Goal: Task Accomplishment & Management: Use online tool/utility

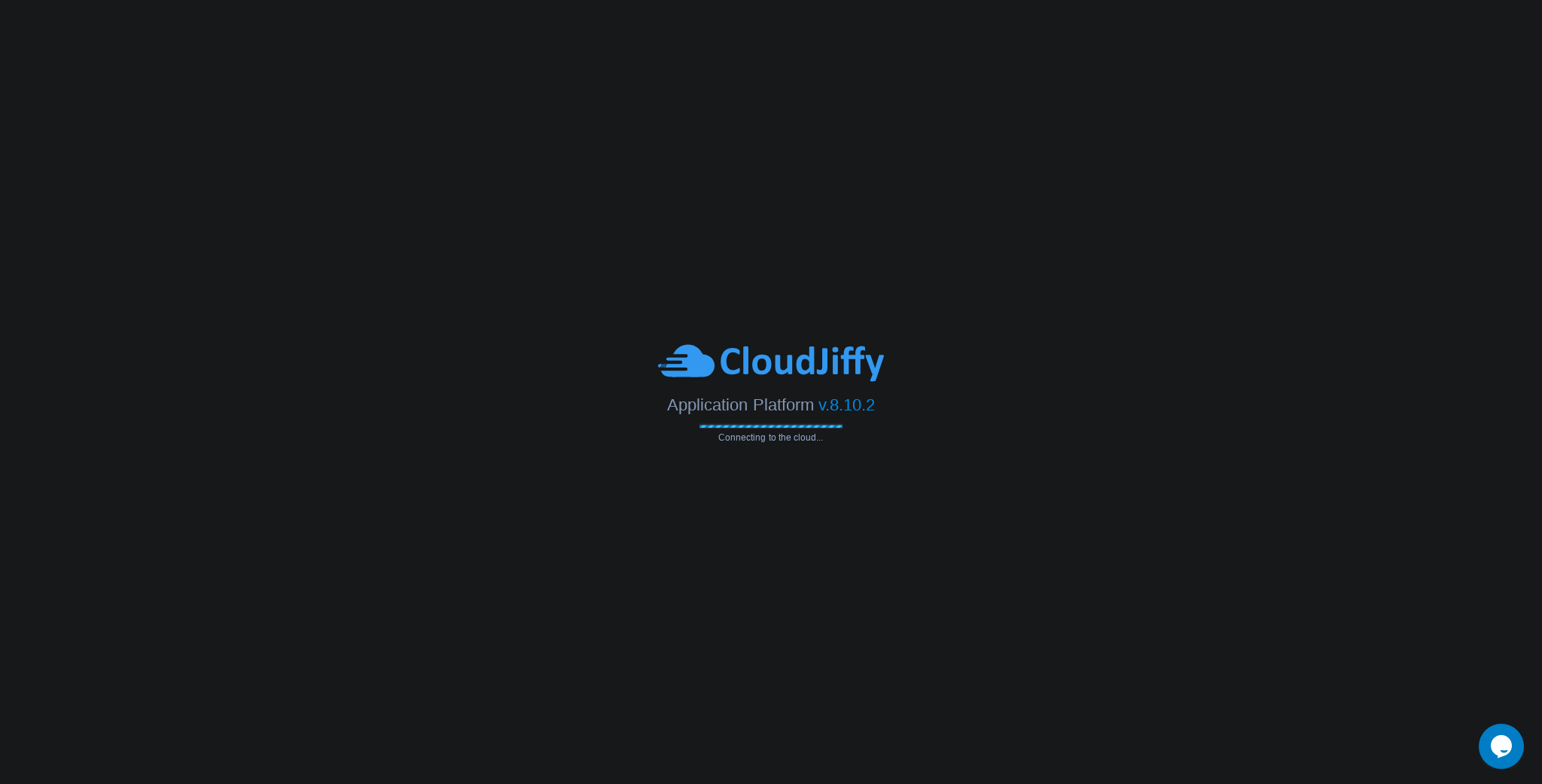
click at [669, 402] on span "Application Platform" at bounding box center [740, 403] width 147 height 19
click at [121, 282] on body "Application Platform v.8.10.2 Connecting to the cloud..." at bounding box center [771, 392] width 1542 height 784
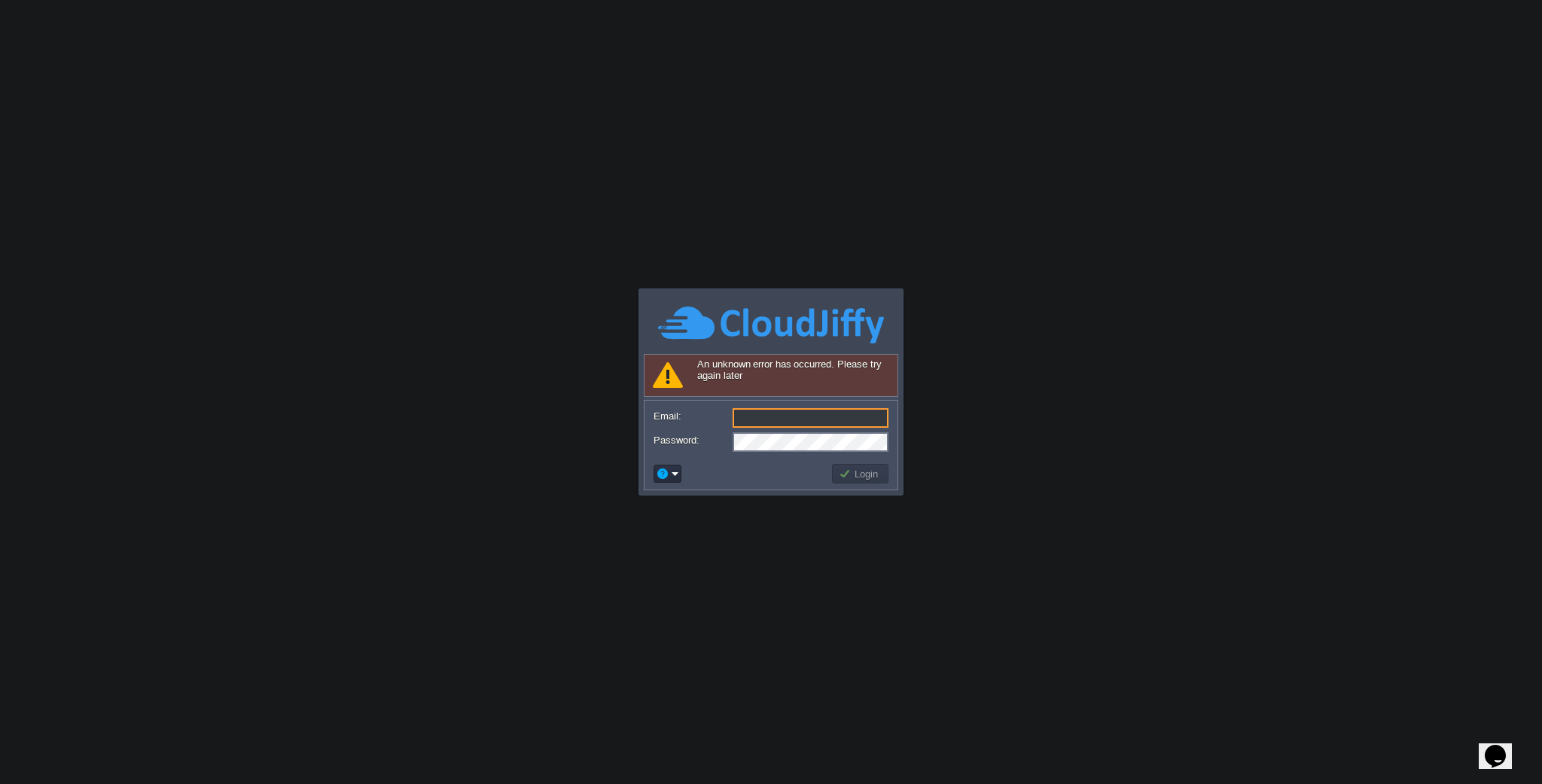
click at [839, 415] on input "Email:" at bounding box center [810, 418] width 155 height 20
type input "[EMAIL_ADDRESS][PERSON_NAME][DOMAIN_NAME]"
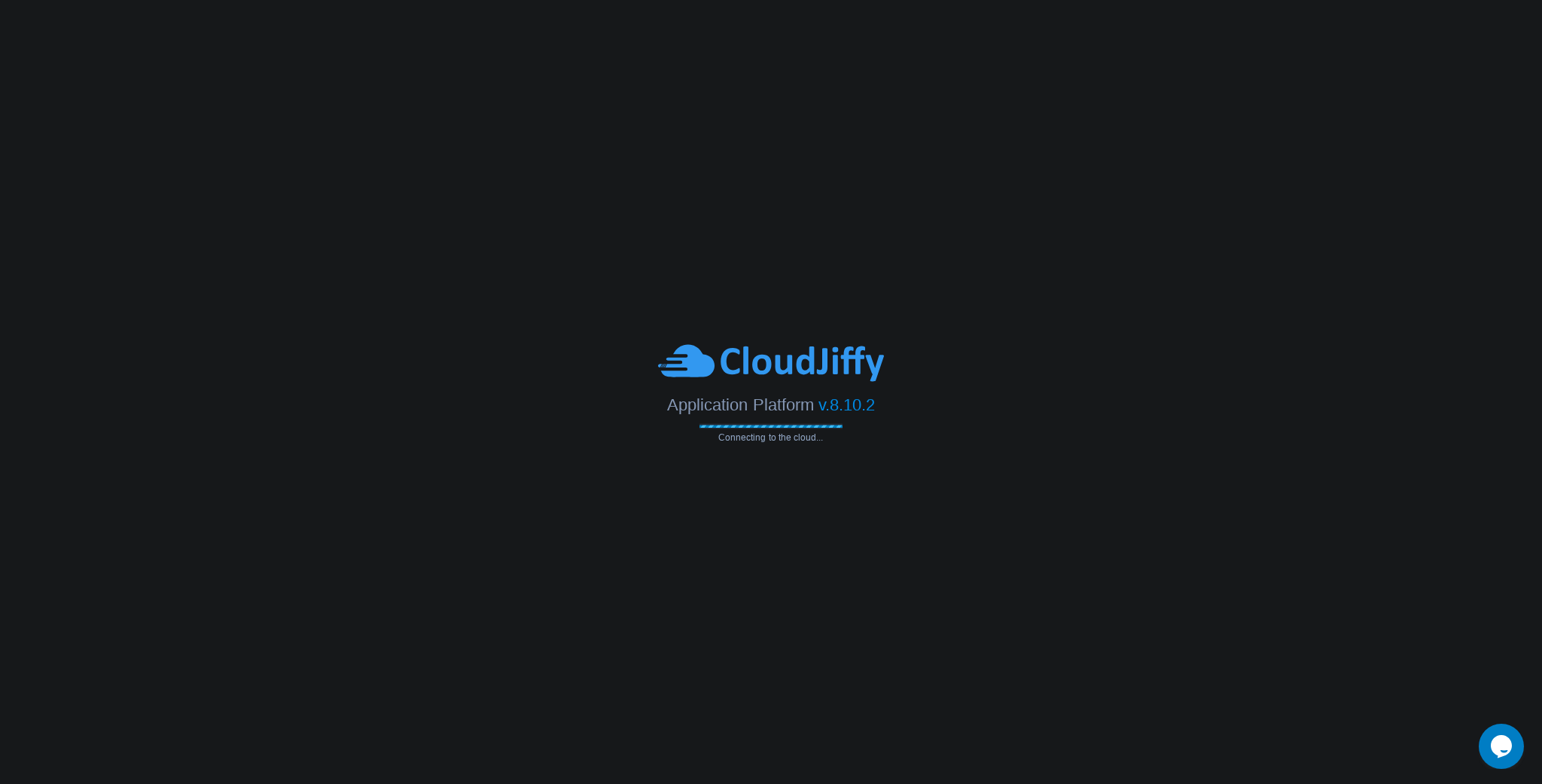
click at [812, 270] on body "Application Platform v.8.10.2 Connecting to the cloud..." at bounding box center [771, 392] width 1542 height 784
click at [807, 438] on span "Connecting to the cloud..." at bounding box center [771, 436] width 144 height 11
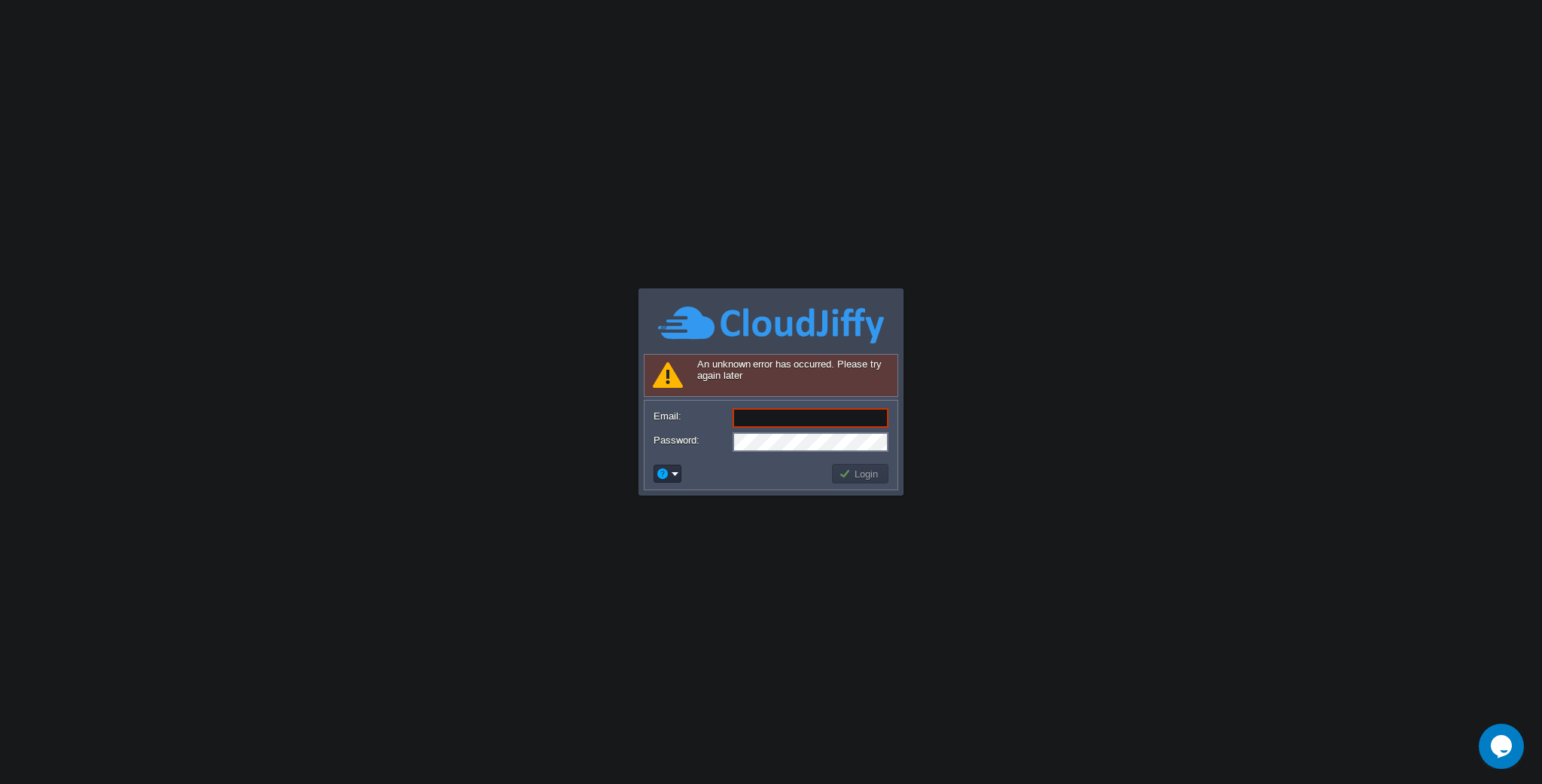
click at [784, 429] on form "Email: Password:" at bounding box center [771, 428] width 253 height 57
click at [784, 415] on input "Email:" at bounding box center [810, 418] width 155 height 20
type input "[EMAIL_ADDRESS][PERSON_NAME][DOMAIN_NAME]"
click at [864, 475] on button "Login" at bounding box center [861, 473] width 44 height 14
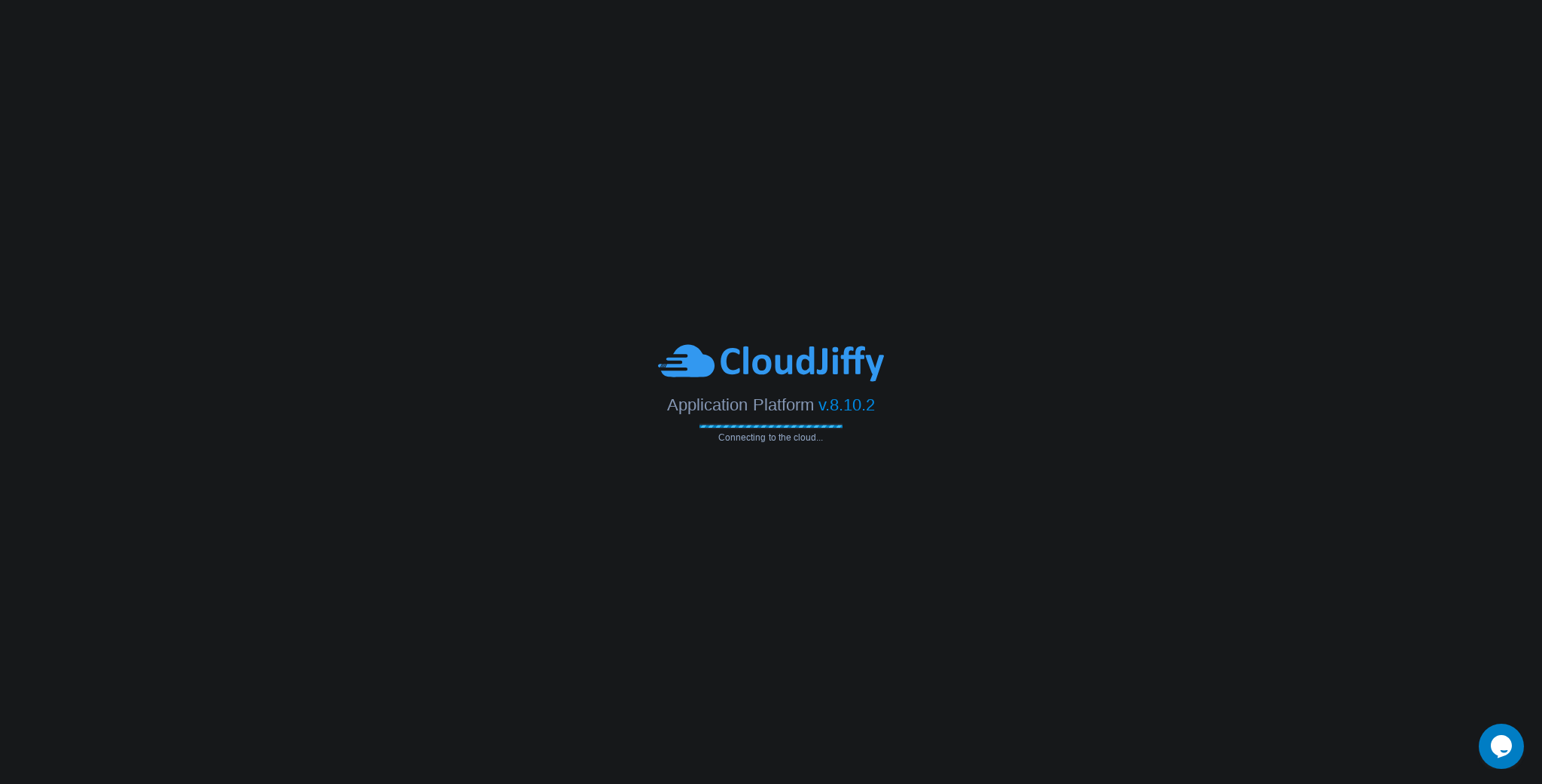
click at [820, 693] on body "Application Platform v.8.10.2 Connecting to the cloud... Required Field An unkn…" at bounding box center [771, 392] width 1542 height 784
click at [832, 418] on div "Application Platform v.8.10.2 Connecting to the cloud..." at bounding box center [771, 392] width 1542 height 100
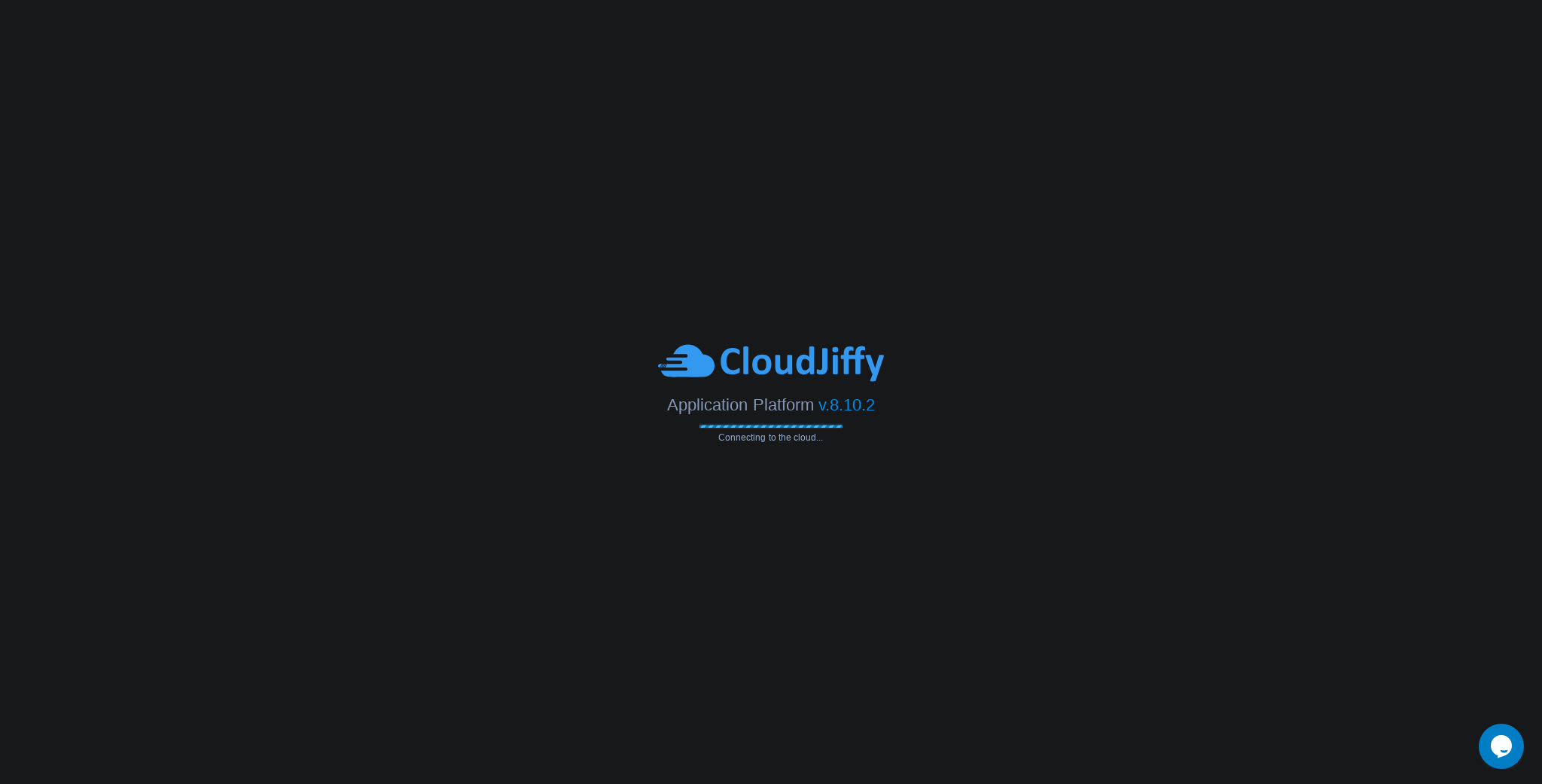
click at [832, 418] on div "Application Platform v.8.10.2 Connecting to the cloud..." at bounding box center [771, 392] width 1542 height 100
click at [833, 401] on span "v.8.10.2" at bounding box center [846, 403] width 57 height 19
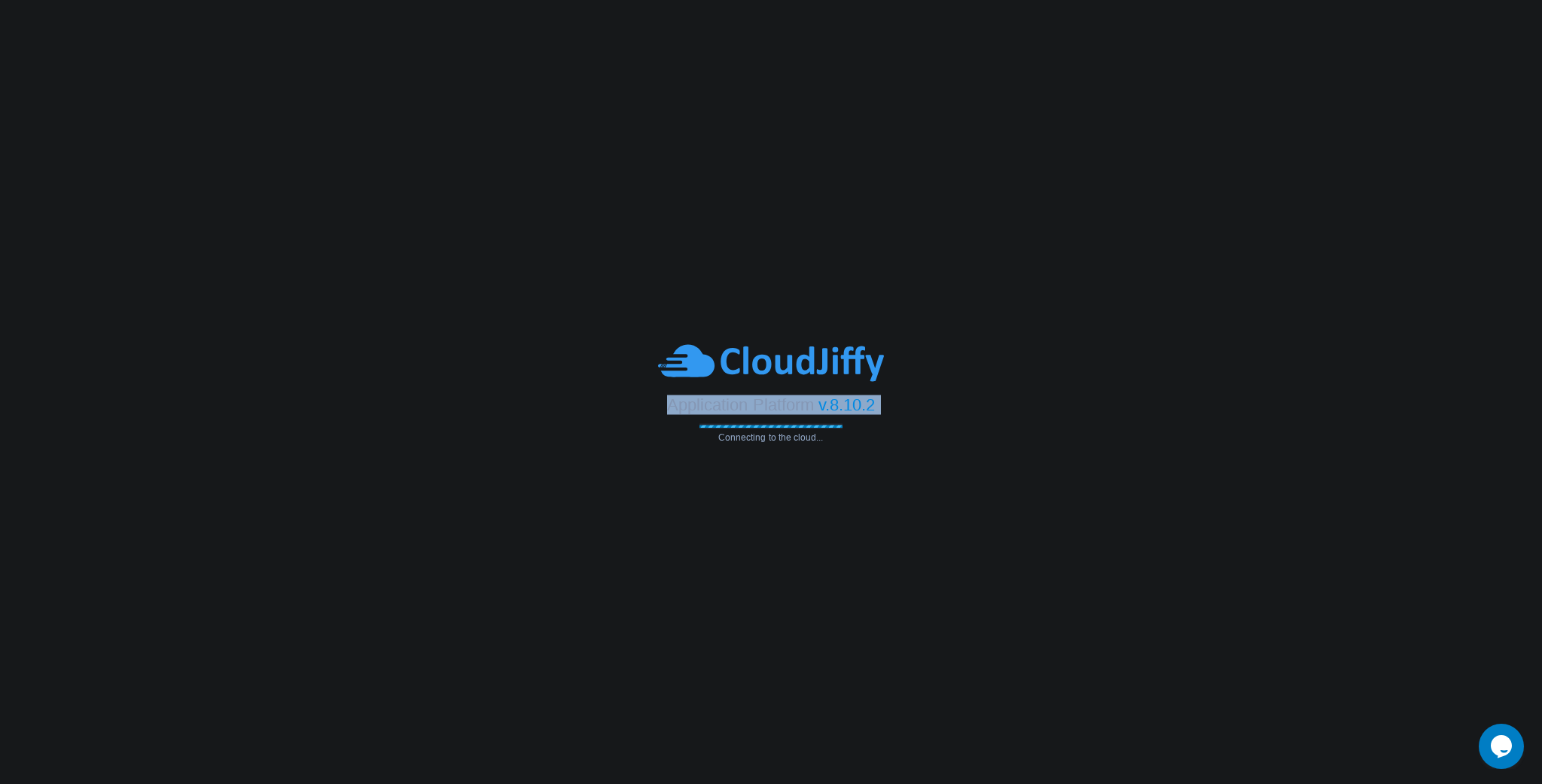
click at [833, 401] on span "v.8.10.2" at bounding box center [846, 403] width 57 height 19
